Goal: Task Accomplishment & Management: Manage account settings

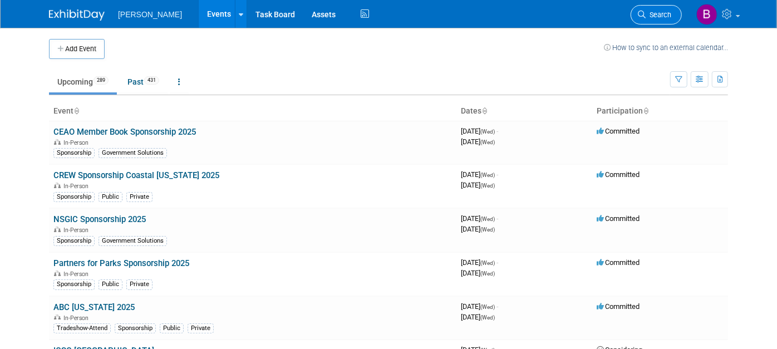
click at [668, 6] on link "Search" at bounding box center [655, 14] width 51 height 19
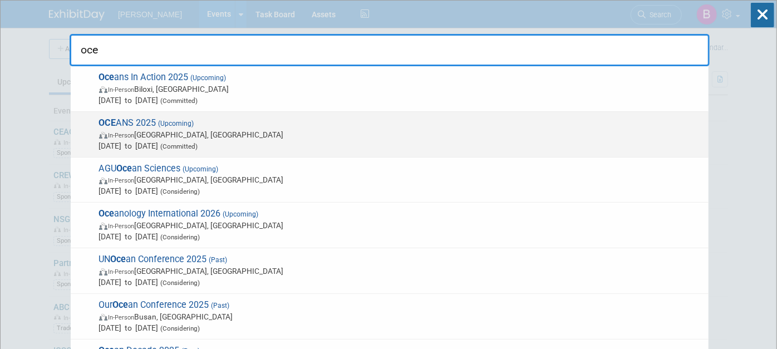
type input "oce"
click at [354, 146] on span "[DATE] to [DATE] (Committed)" at bounding box center [401, 145] width 604 height 11
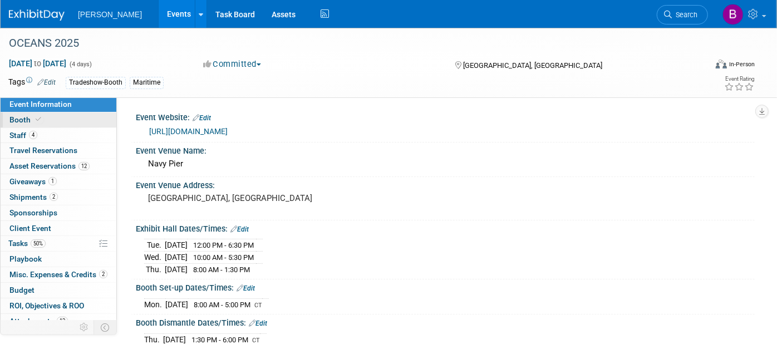
click at [41, 122] on span "Booth" at bounding box center [26, 119] width 34 height 9
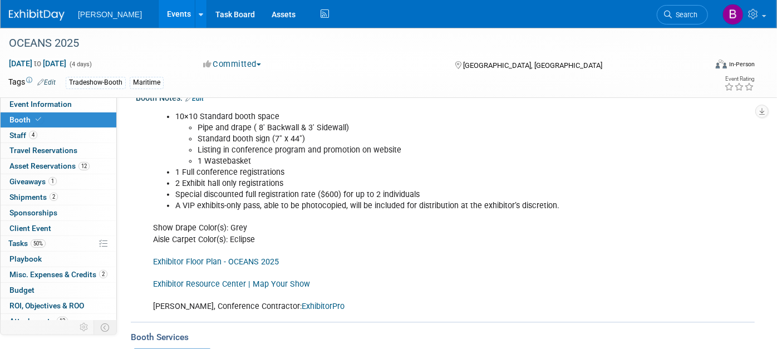
scroll to position [185, 0]
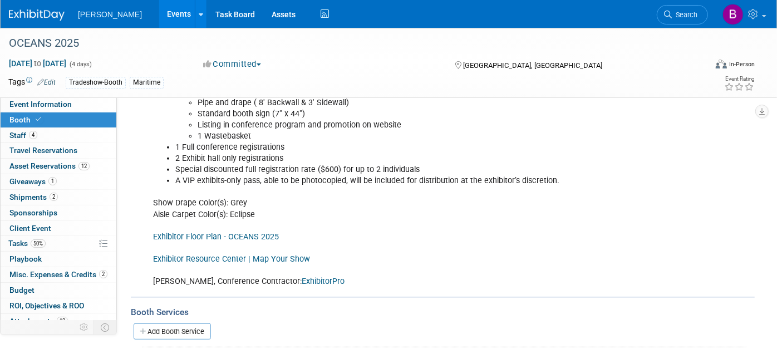
click at [30, 112] on link "Booth" at bounding box center [59, 119] width 116 height 15
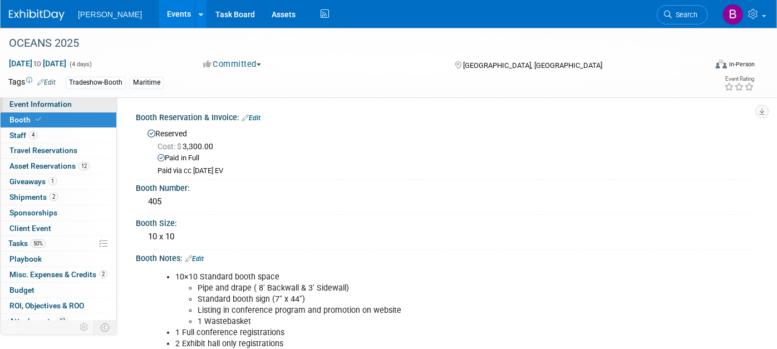
click at [28, 107] on span "Event Information" at bounding box center [40, 104] width 62 height 9
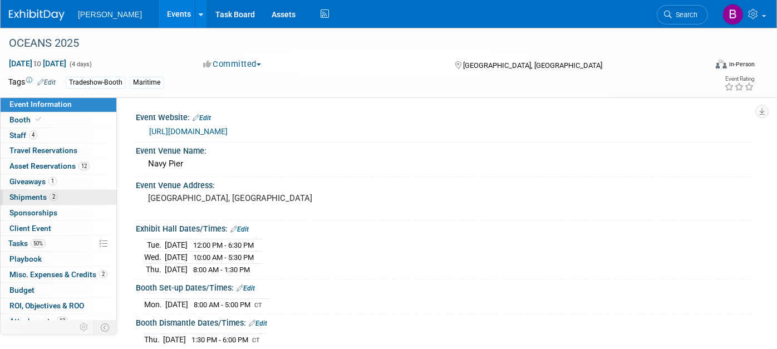
click at [40, 196] on span "Shipments 2" at bounding box center [33, 197] width 48 height 9
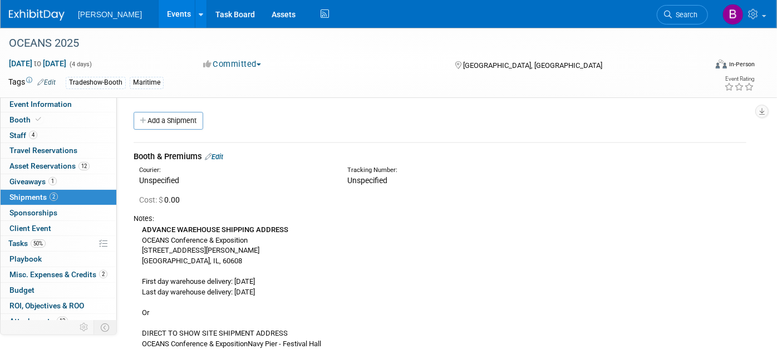
click at [221, 155] on link "Edit" at bounding box center [214, 156] width 18 height 8
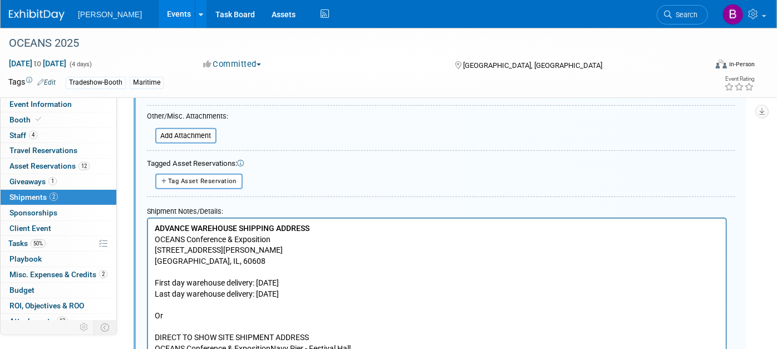
scroll to position [449, 0]
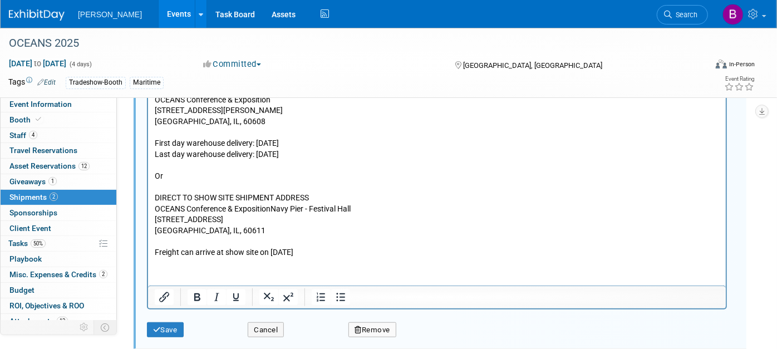
click at [270, 152] on p "ADVANCE WAREHOUSE SHIPPING ADDRESS OCEANS Conference & Exposition [STREET_ADDRE…" at bounding box center [436, 170] width 565 height 175
click at [176, 322] on button "Save" at bounding box center [165, 330] width 37 height 16
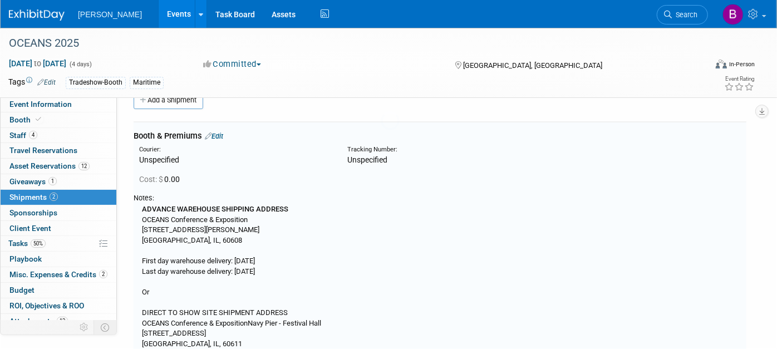
scroll to position [16, 0]
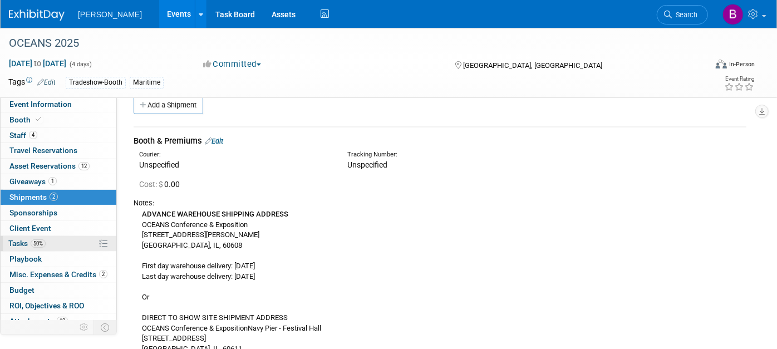
click at [24, 244] on span "Tasks 50%" at bounding box center [26, 243] width 37 height 9
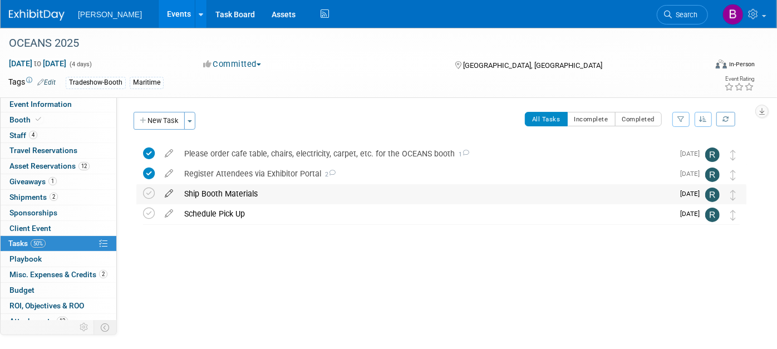
click at [173, 194] on icon at bounding box center [168, 191] width 19 height 14
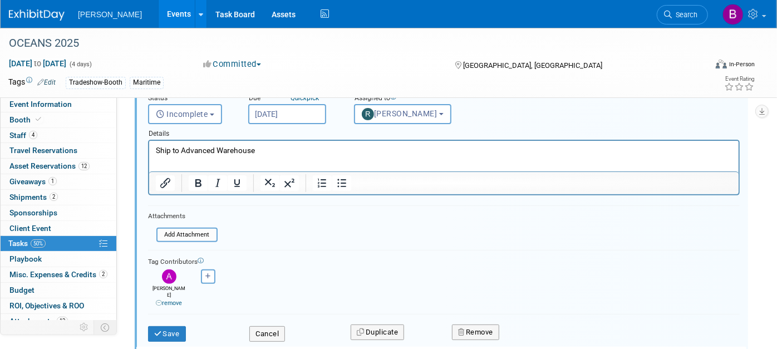
scroll to position [206, 0]
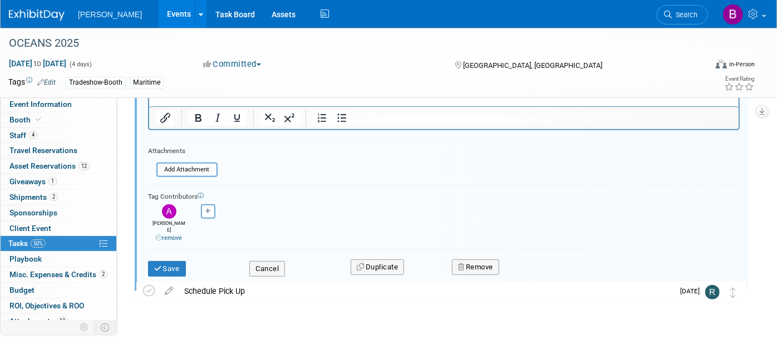
click at [248, 257] on div "Cancel" at bounding box center [291, 265] width 101 height 23
click at [265, 269] on div "Save Cancel Duplicate Remove" at bounding box center [444, 267] width 608 height 26
click at [269, 261] on button "Cancel" at bounding box center [267, 269] width 36 height 16
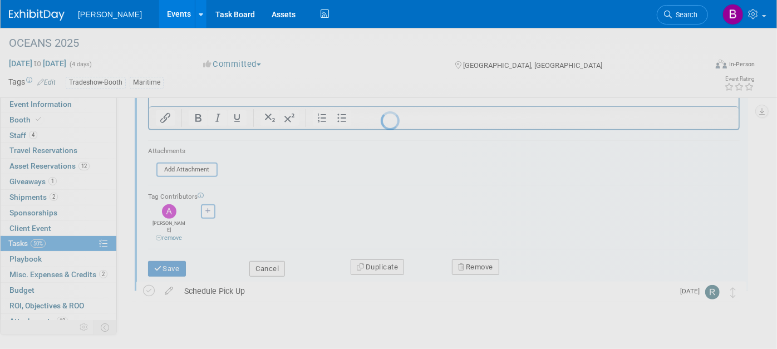
scroll to position [16, 0]
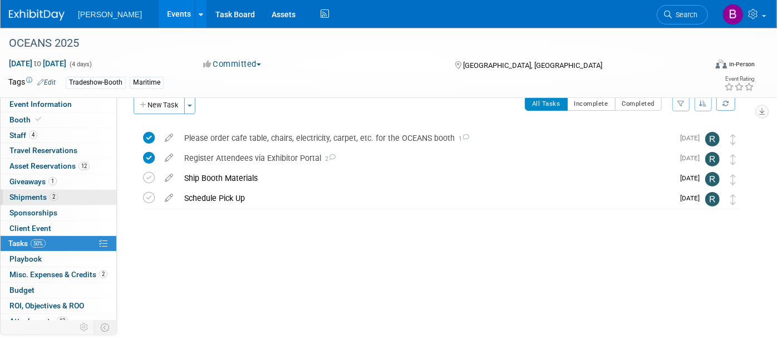
click at [40, 196] on span "Shipments 2" at bounding box center [33, 197] width 48 height 9
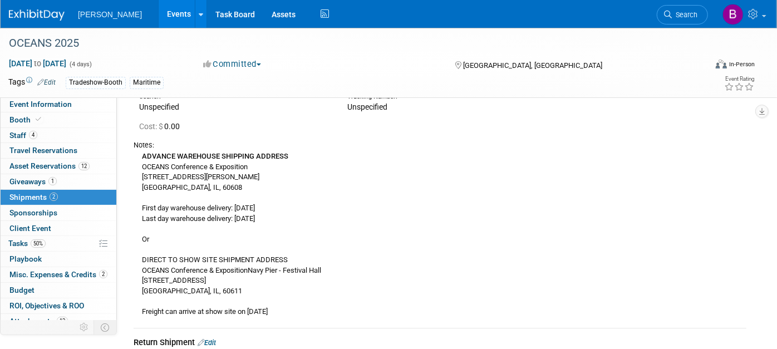
scroll to position [29, 0]
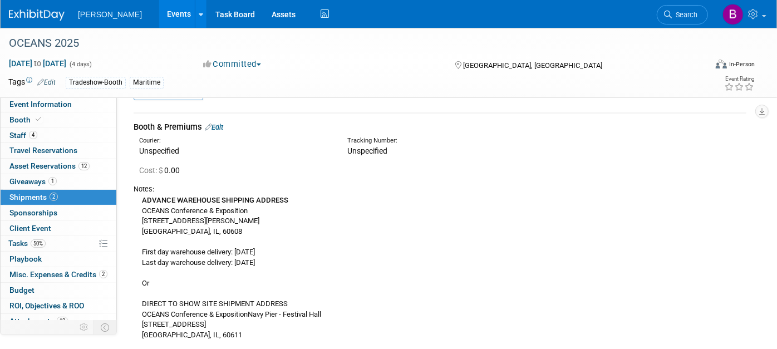
click at [221, 126] on link "Edit" at bounding box center [214, 127] width 18 height 8
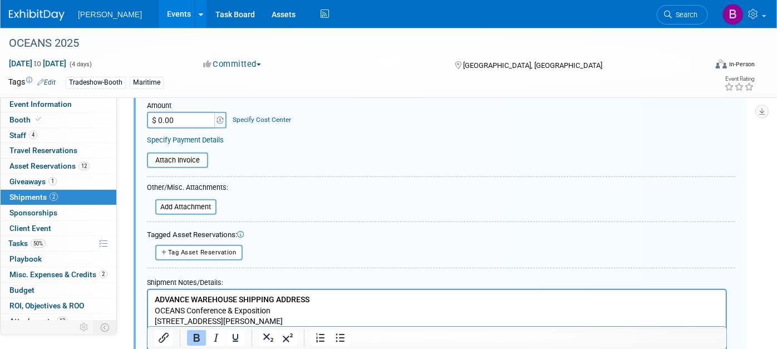
scroll to position [263, 0]
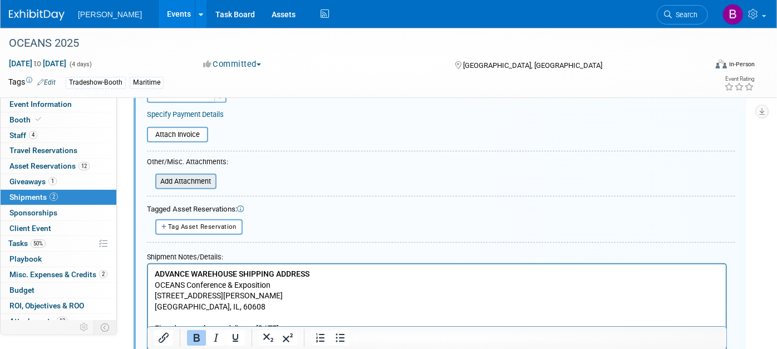
click at [177, 180] on input "file" at bounding box center [149, 181] width 132 height 13
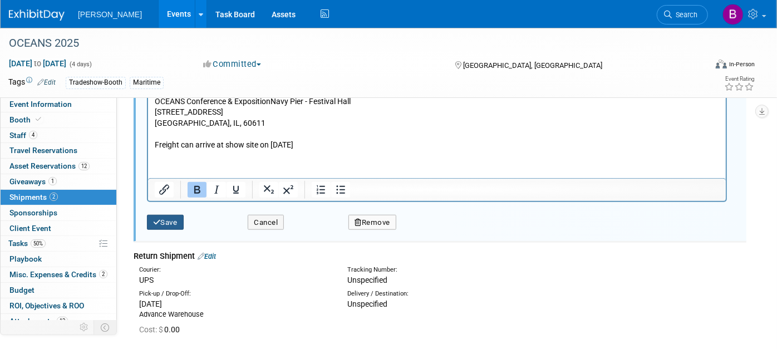
click at [165, 215] on button "Save" at bounding box center [165, 223] width 37 height 16
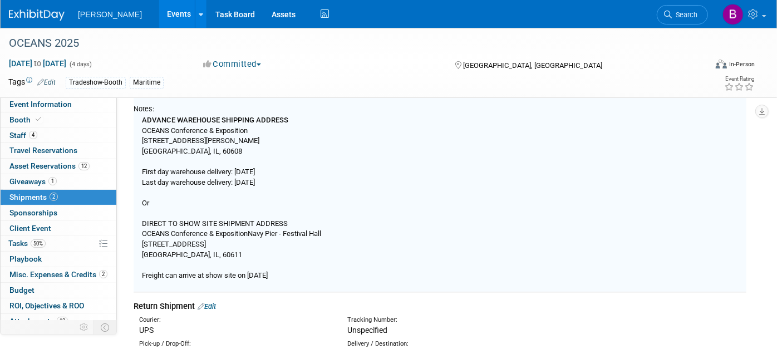
scroll to position [140, 0]
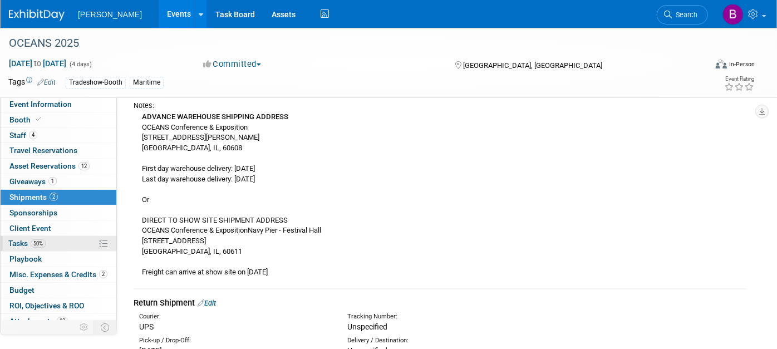
click at [52, 236] on link "50% Tasks 50%" at bounding box center [59, 243] width 116 height 15
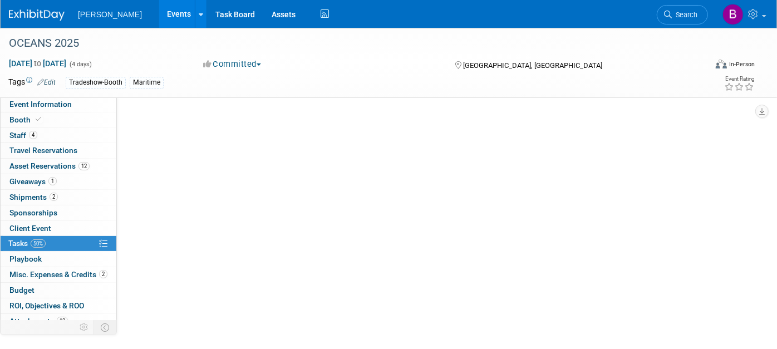
scroll to position [0, 0]
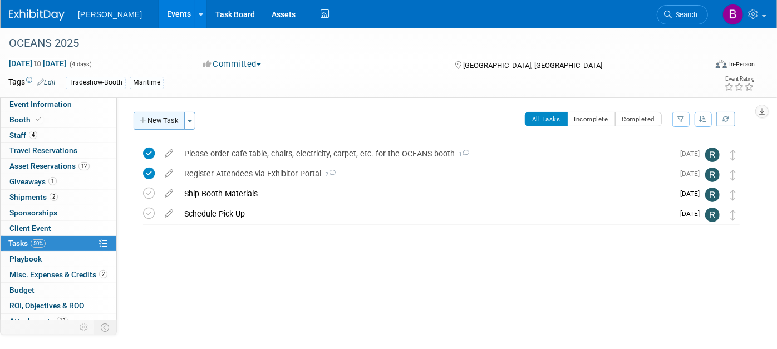
click at [155, 121] on button "New Task" at bounding box center [159, 121] width 51 height 18
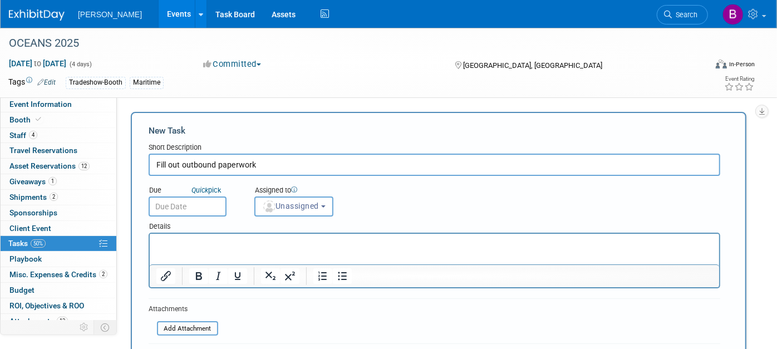
type input "Fill out outbound paperwork"
click at [310, 162] on input "Fill out outbound paperwork" at bounding box center [434, 165] width 571 height 22
click at [265, 200] on img "button" at bounding box center [269, 206] width 12 height 12
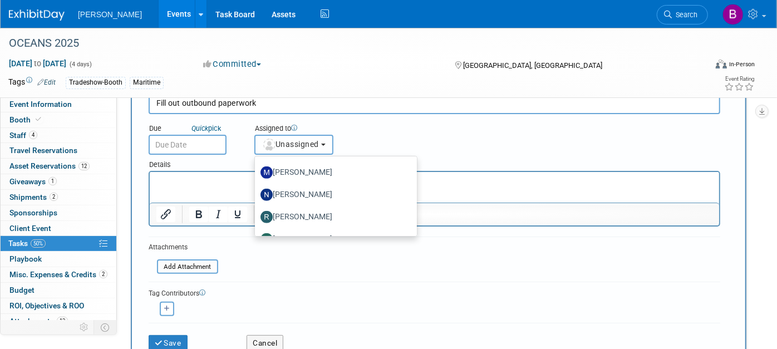
scroll to position [365, 0]
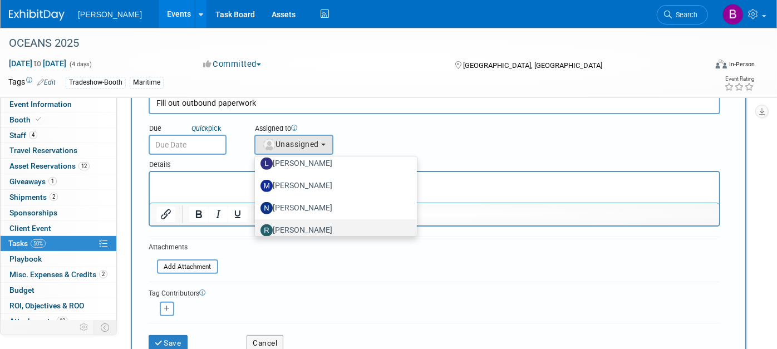
drag, startPoint x: 345, startPoint y: 228, endPoint x: 144, endPoint y: 15, distance: 292.5
click at [345, 228] on label "[PERSON_NAME]" at bounding box center [332, 230] width 145 height 18
click at [257, 228] on input "[PERSON_NAME]" at bounding box center [252, 228] width 7 height 7
select select "844a177d-a181-44ff-a72a-5731d68e4351"
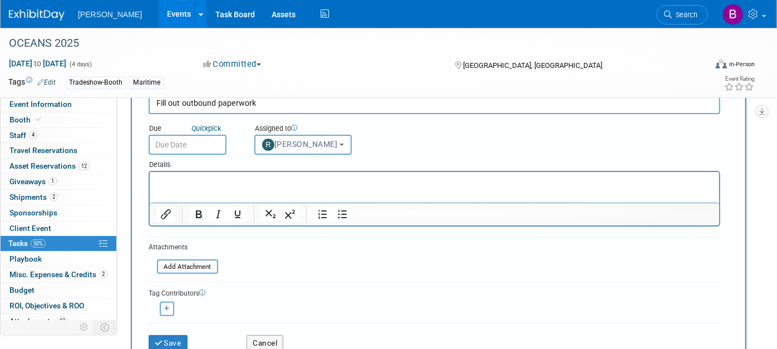
click at [192, 135] on input "text" at bounding box center [188, 145] width 78 height 20
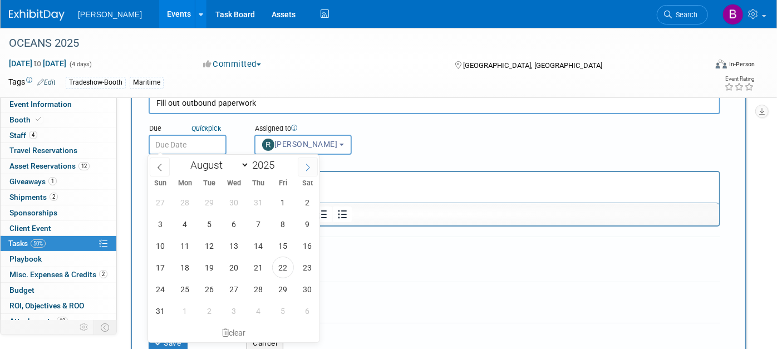
click at [305, 166] on icon at bounding box center [308, 168] width 8 height 8
select select "8"
click at [181, 264] on span "22" at bounding box center [185, 268] width 22 height 22
type input "[DATE]"
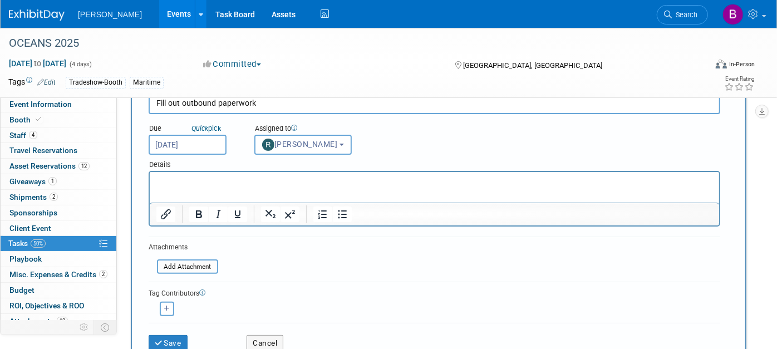
click at [221, 183] on p "Rich Text Area. Press ALT-0 for help." at bounding box center [434, 181] width 556 height 11
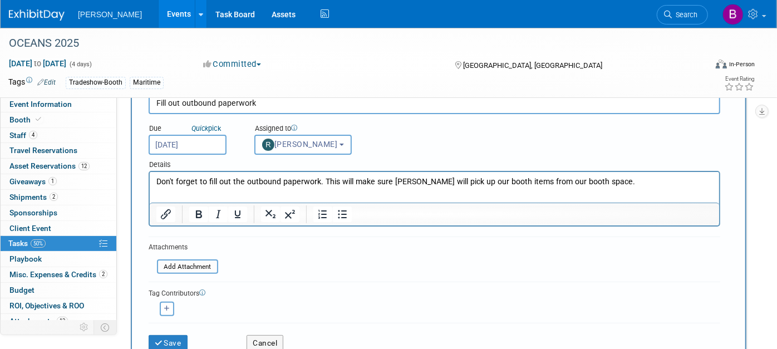
click at [609, 175] on html "Don't forget to fill out the outbound paperwork. This will make sure [PERSON_NA…" at bounding box center [433, 180] width 569 height 16
click at [168, 338] on button "Save" at bounding box center [168, 343] width 39 height 16
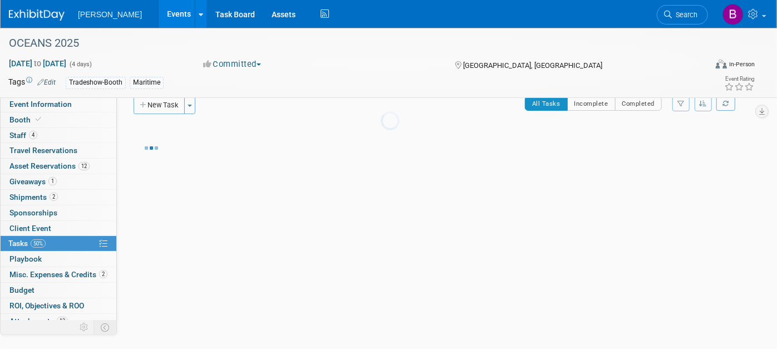
scroll to position [16, 0]
